Goal: Find specific page/section: Find specific page/section

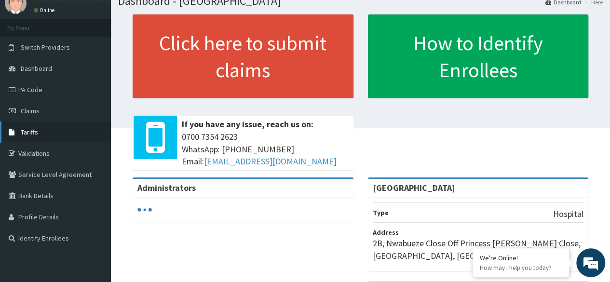
click at [41, 134] on link "Tariffs" at bounding box center [55, 132] width 111 height 21
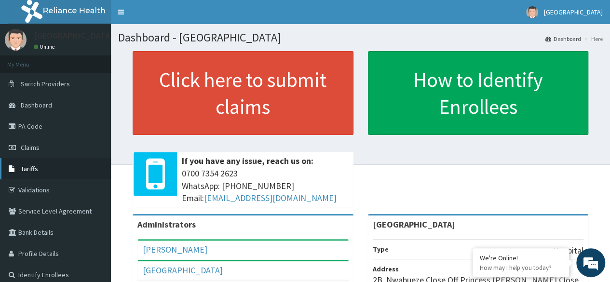
click at [41, 171] on link "Tariffs" at bounding box center [55, 168] width 111 height 21
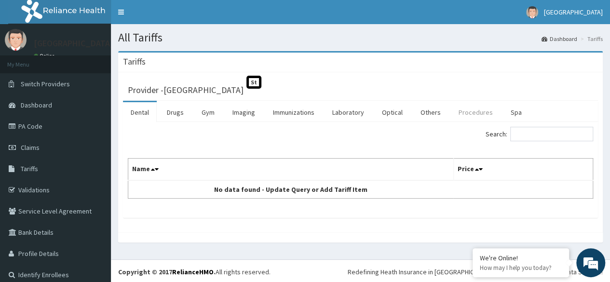
click at [466, 113] on link "Procedures" at bounding box center [476, 112] width 50 height 20
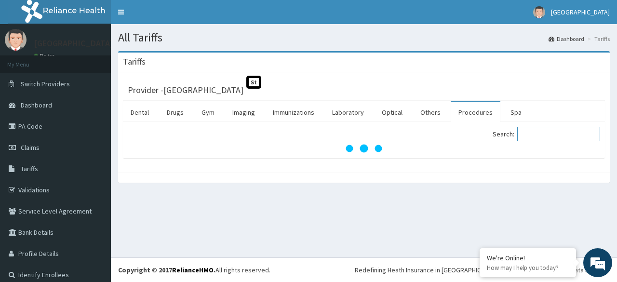
click at [523, 133] on input "Search:" at bounding box center [558, 134] width 83 height 14
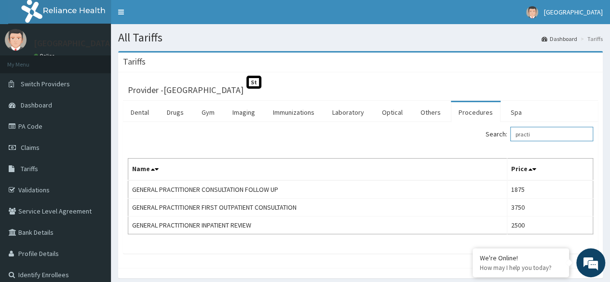
click at [539, 135] on input "practi" at bounding box center [551, 134] width 83 height 14
type input "p"
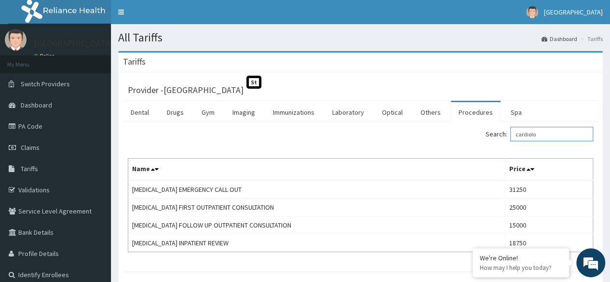
click at [547, 134] on input "cardiolo" at bounding box center [551, 134] width 83 height 14
click at [547, 131] on input "cardiolo" at bounding box center [551, 134] width 83 height 14
type input "cardiolo"
click at [338, 109] on link "Laboratory" at bounding box center [347, 112] width 47 height 20
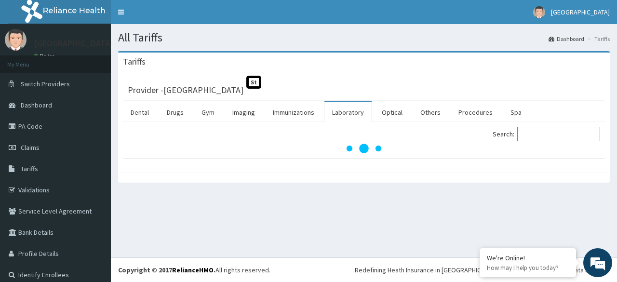
click at [536, 133] on input "Search:" at bounding box center [558, 134] width 83 height 14
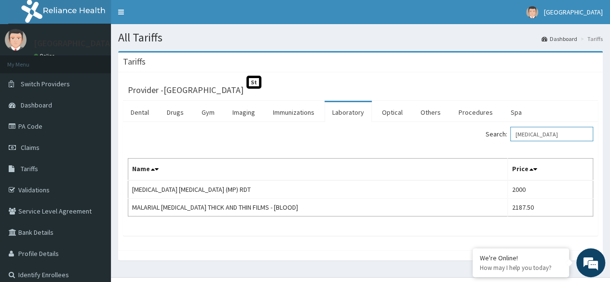
click at [543, 134] on input "malaria" at bounding box center [551, 134] width 83 height 14
type input "m"
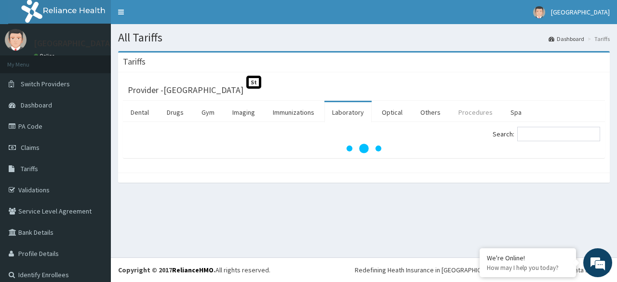
click at [472, 111] on link "Procedures" at bounding box center [476, 112] width 50 height 20
click at [542, 136] on input "Search:" at bounding box center [558, 134] width 83 height 14
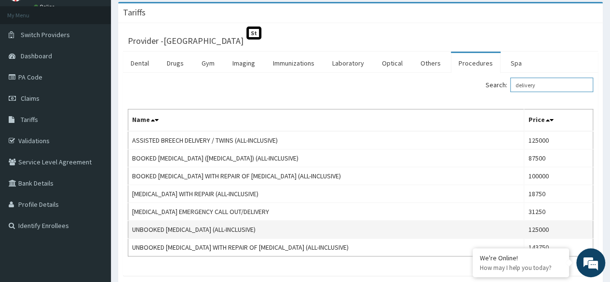
scroll to position [48, 0]
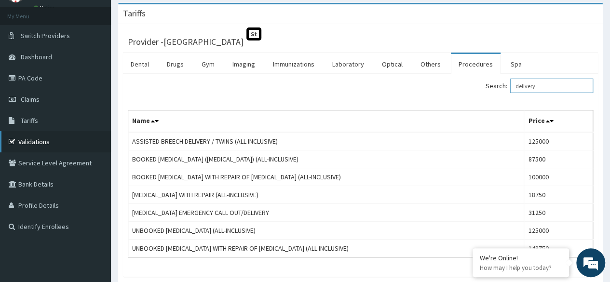
type input "delivery"
click at [28, 140] on link "Validations" at bounding box center [55, 141] width 111 height 21
